Goal: Information Seeking & Learning: Learn about a topic

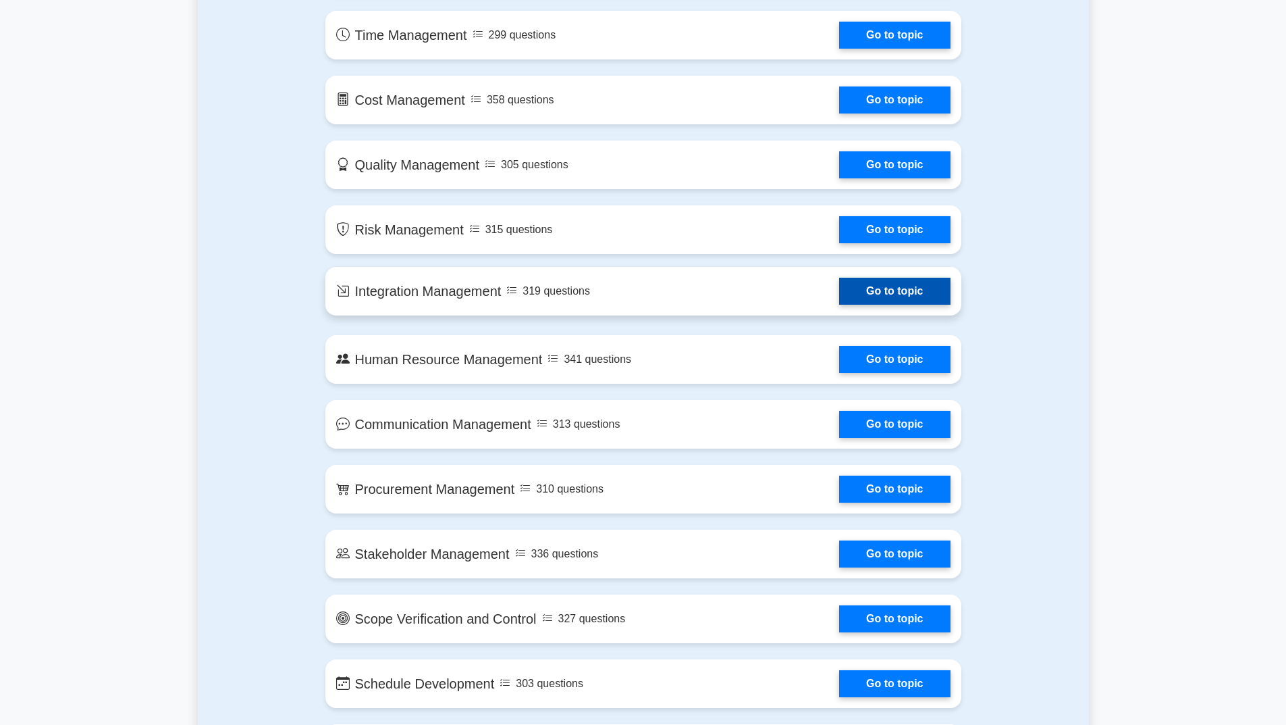
scroll to position [810, 0]
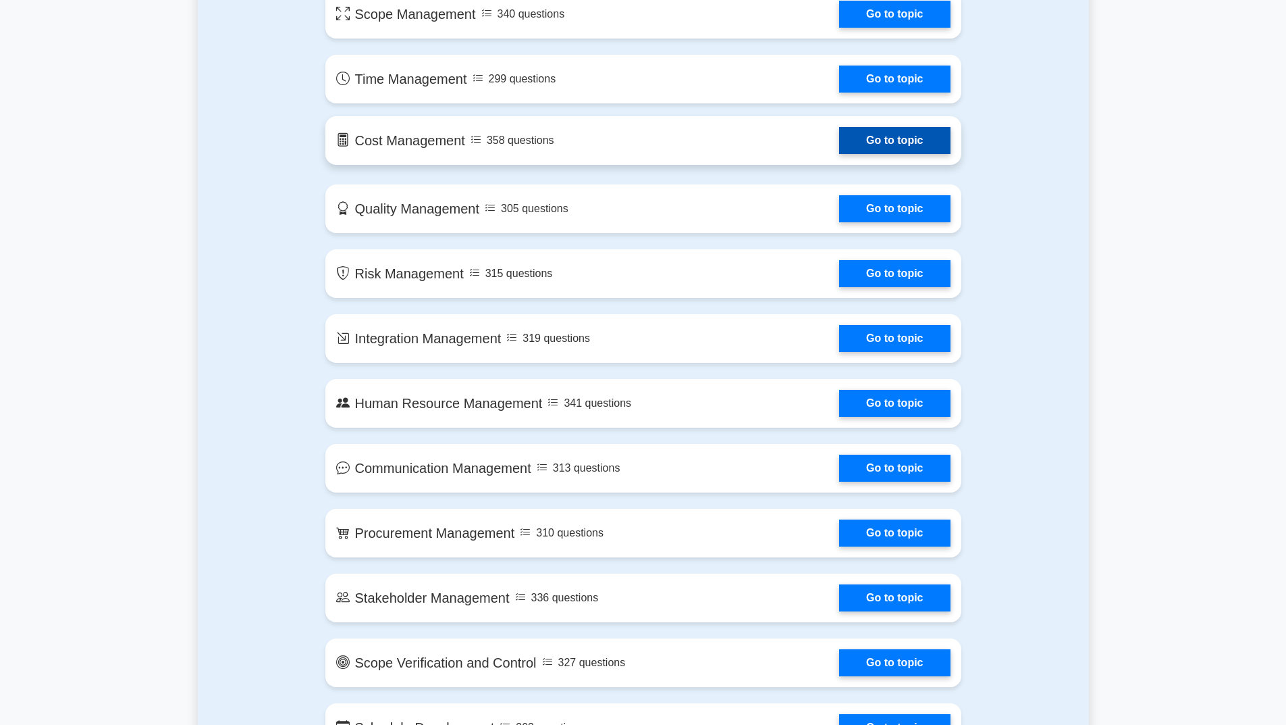
click at [903, 136] on link "Go to topic" at bounding box center [894, 140] width 111 height 27
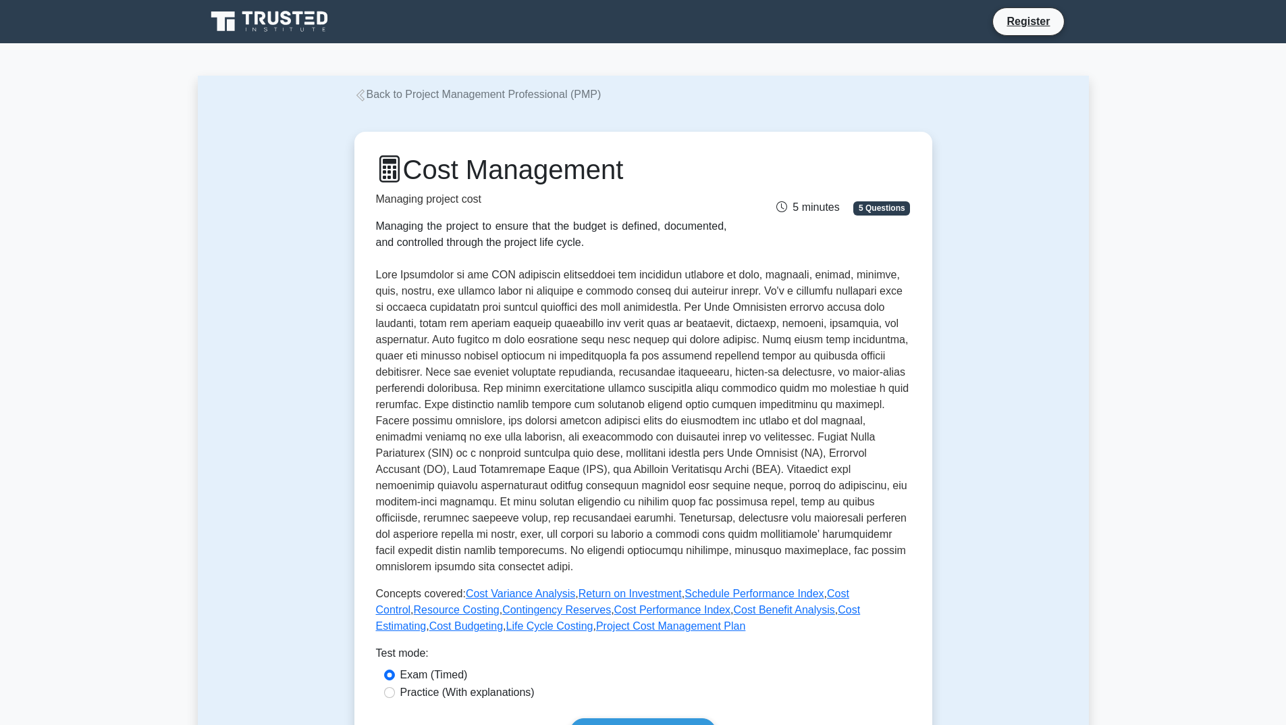
scroll to position [338, 0]
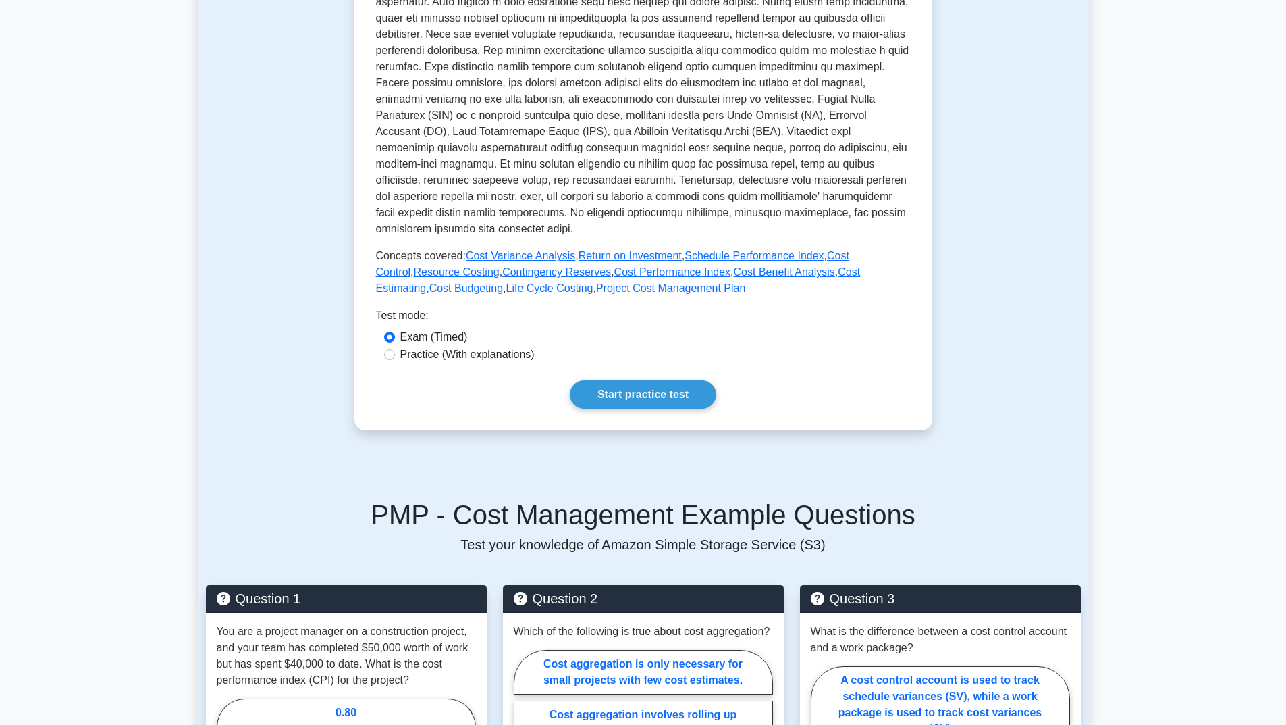
click at [468, 358] on label "Practice (With explanations)" at bounding box center [467, 354] width 134 height 16
click at [395, 358] on input "Practice (With explanations)" at bounding box center [389, 354] width 11 height 11
radio input "true"
click at [621, 394] on link "Start practice test" at bounding box center [643, 394] width 147 height 28
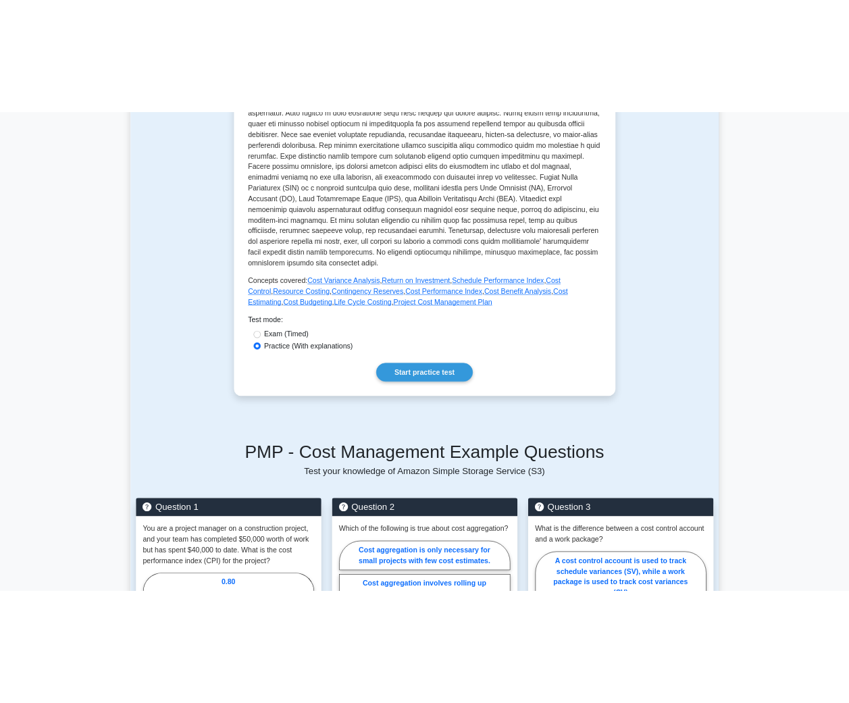
scroll to position [0, 0]
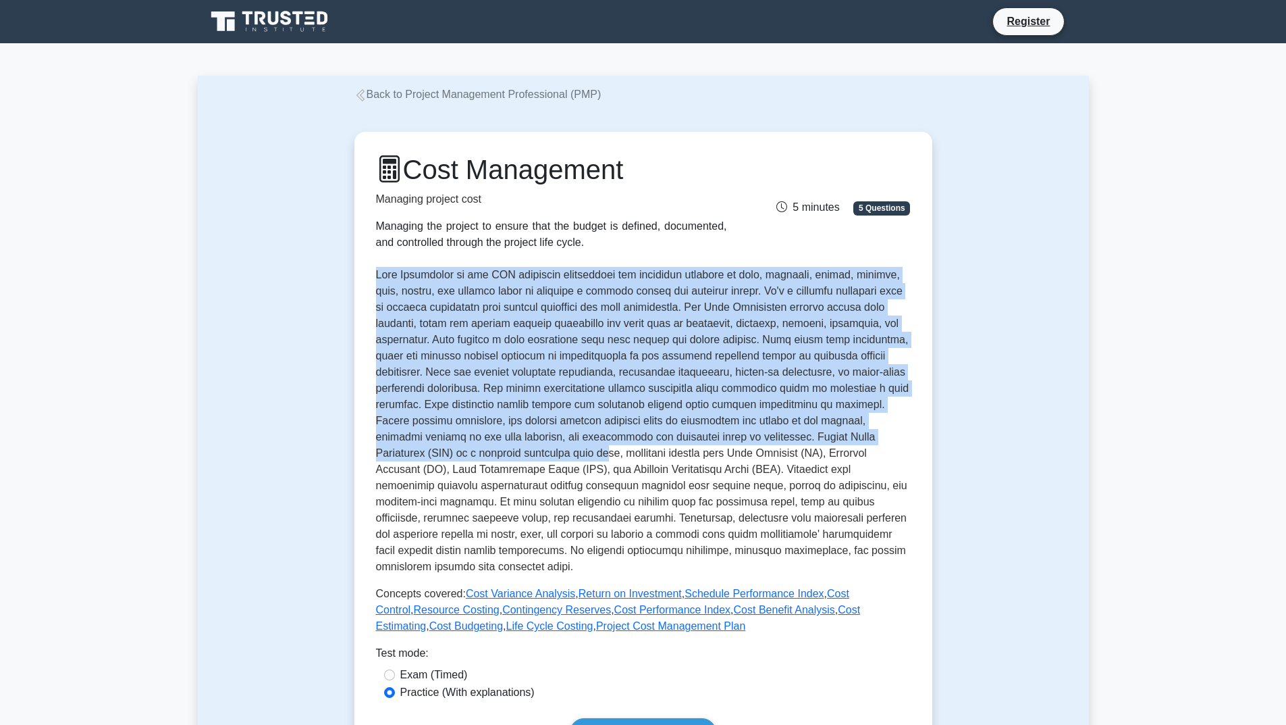
drag, startPoint x: 377, startPoint y: 273, endPoint x: 748, endPoint y: 456, distance: 414.0
click at [748, 456] on p at bounding box center [643, 421] width 535 height 308
click at [586, 334] on p at bounding box center [643, 421] width 535 height 308
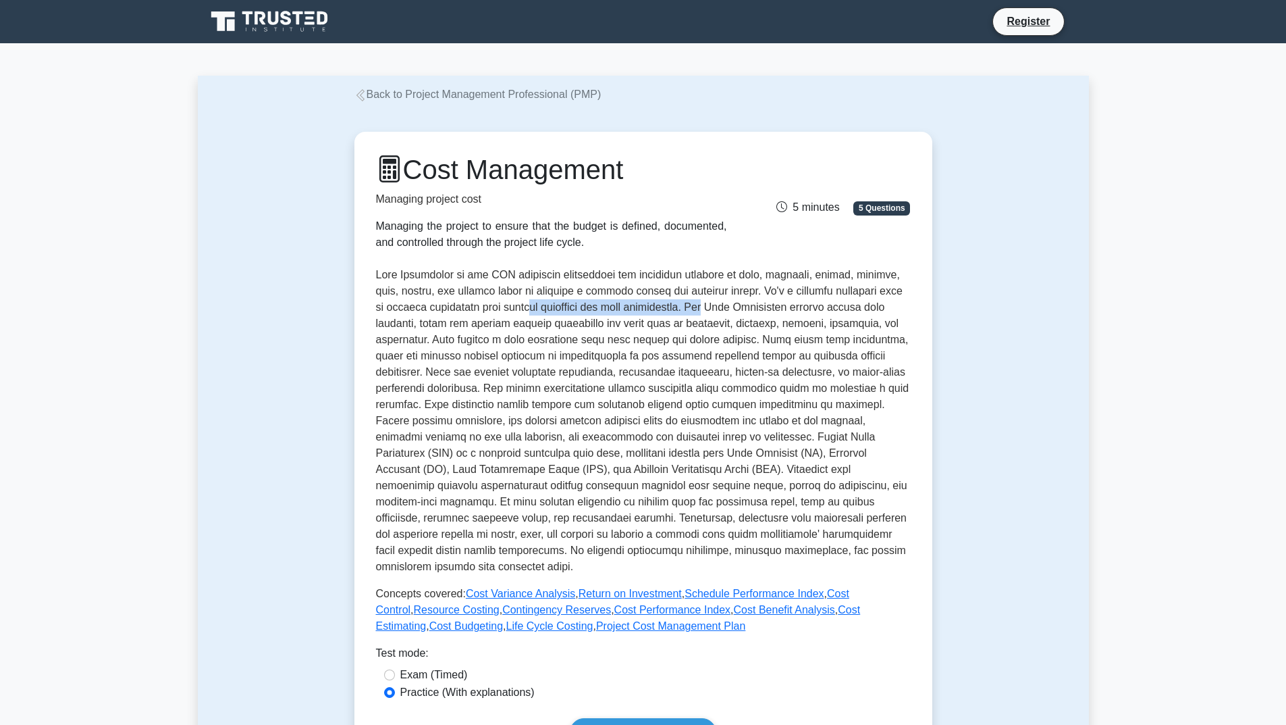
drag, startPoint x: 617, startPoint y: 311, endPoint x: 788, endPoint y: 315, distance: 170.9
click at [788, 315] on p at bounding box center [643, 421] width 535 height 308
click at [610, 313] on p at bounding box center [643, 421] width 535 height 308
drag, startPoint x: 779, startPoint y: 307, endPoint x: 534, endPoint y: 316, distance: 244.6
click at [534, 316] on p at bounding box center [643, 421] width 535 height 308
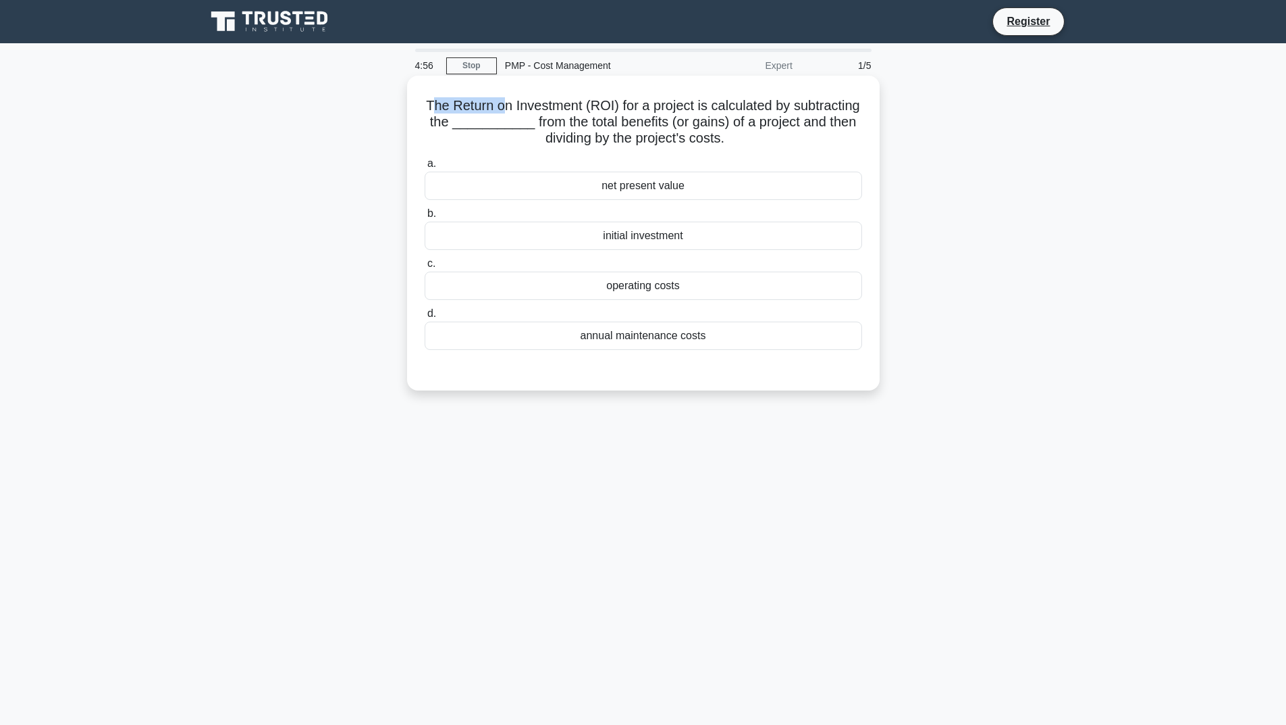
drag, startPoint x: 463, startPoint y: 105, endPoint x: 535, endPoint y: 107, distance: 72.3
click at [535, 107] on h5 "The Return on Investment (ROI) for a project is calculated by subtracting the _…" at bounding box center [643, 122] width 440 height 50
click at [687, 124] on h5 "The Return on Investment (ROI) for a project is calculated by subtracting the _…" at bounding box center [643, 122] width 440 height 50
click at [687, 185] on div "net present value" at bounding box center [644, 186] width 438 height 28
click at [425, 168] on input "a. net present value" at bounding box center [425, 163] width 0 height 9
